Goal: Transaction & Acquisition: Subscribe to service/newsletter

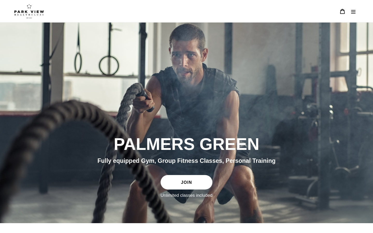
click at [178, 179] on link "JOIN" at bounding box center [187, 182] width 52 height 15
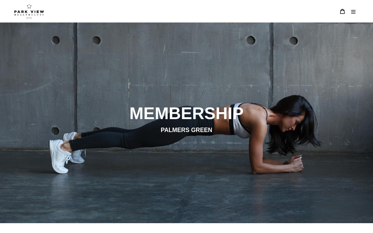
click at [354, 8] on button "Menu" at bounding box center [353, 11] width 11 height 11
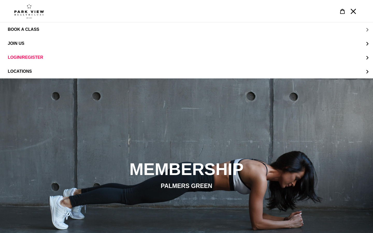
click at [208, 33] on button "BOOK A CLASS" at bounding box center [186, 30] width 373 height 14
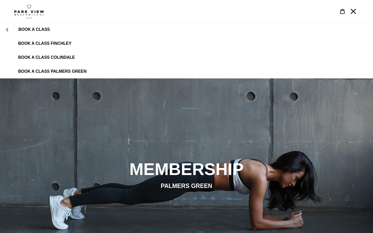
click at [59, 70] on span "BOOK A CLASS PALMERS GREEN" at bounding box center [52, 71] width 68 height 5
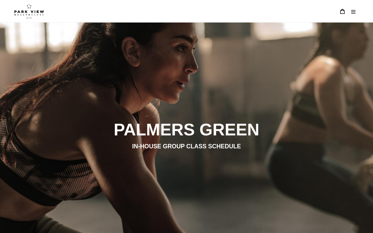
click at [30, 11] on img at bounding box center [29, 11] width 30 height 15
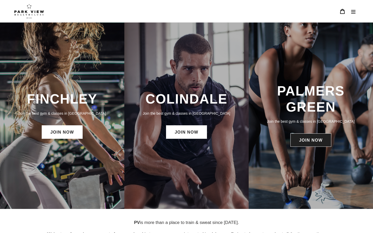
click at [312, 144] on link "JOIN NOW" at bounding box center [311, 140] width 41 height 13
